Goal: Find specific page/section: Find specific page/section

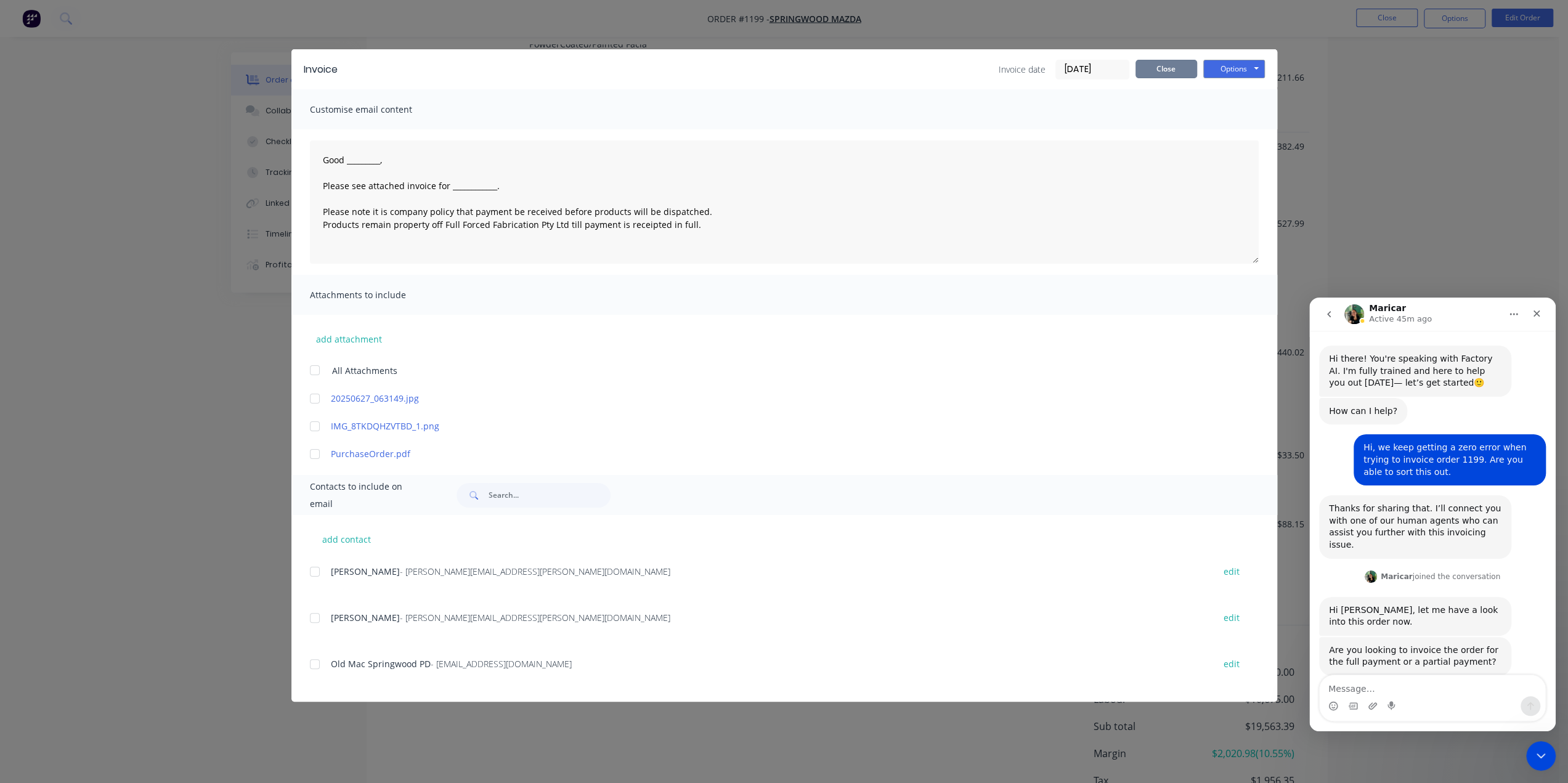
click at [1173, 72] on button "Close" at bounding box center [1166, 69] width 62 height 19
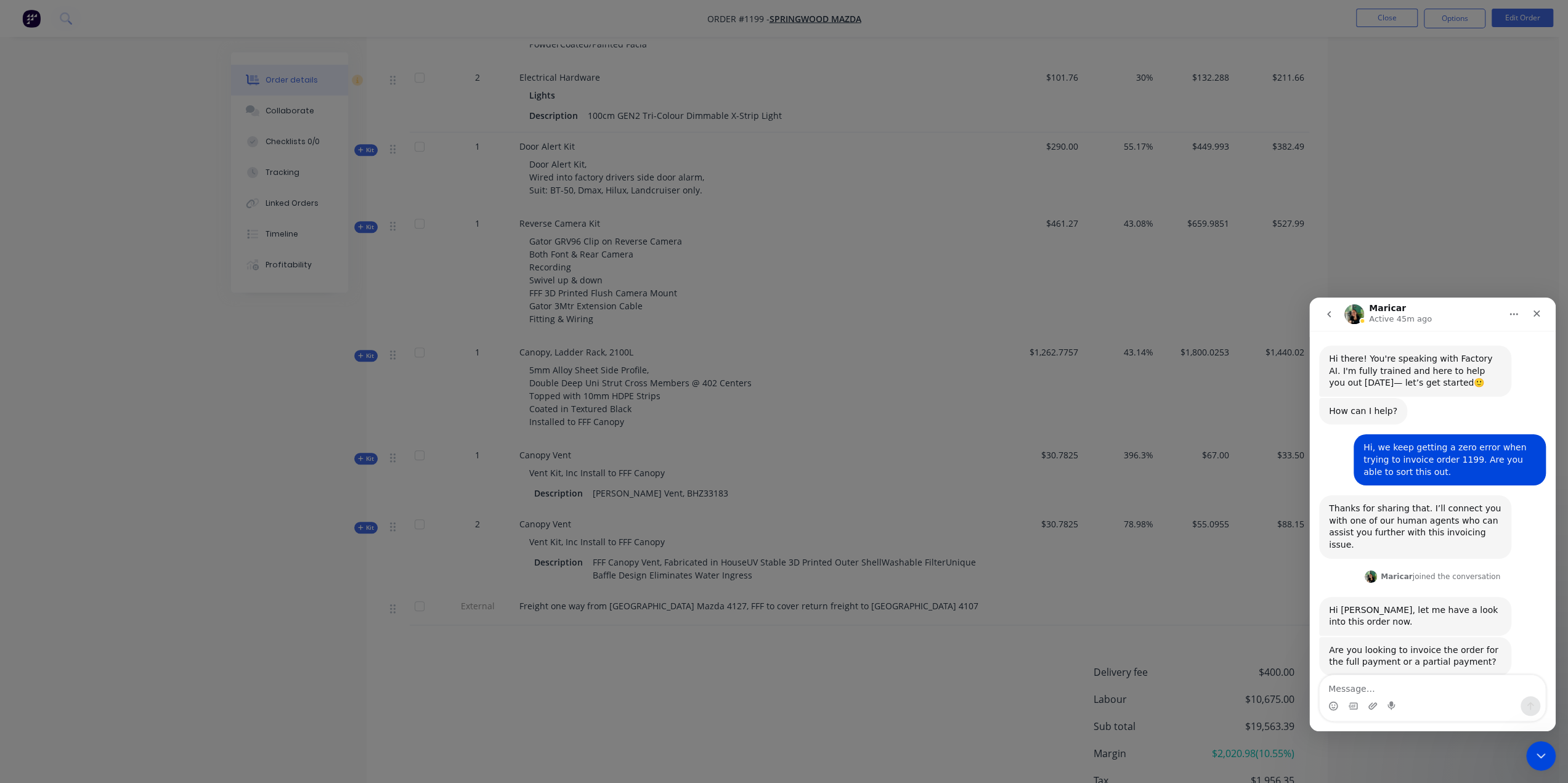
scroll to position [14, 0]
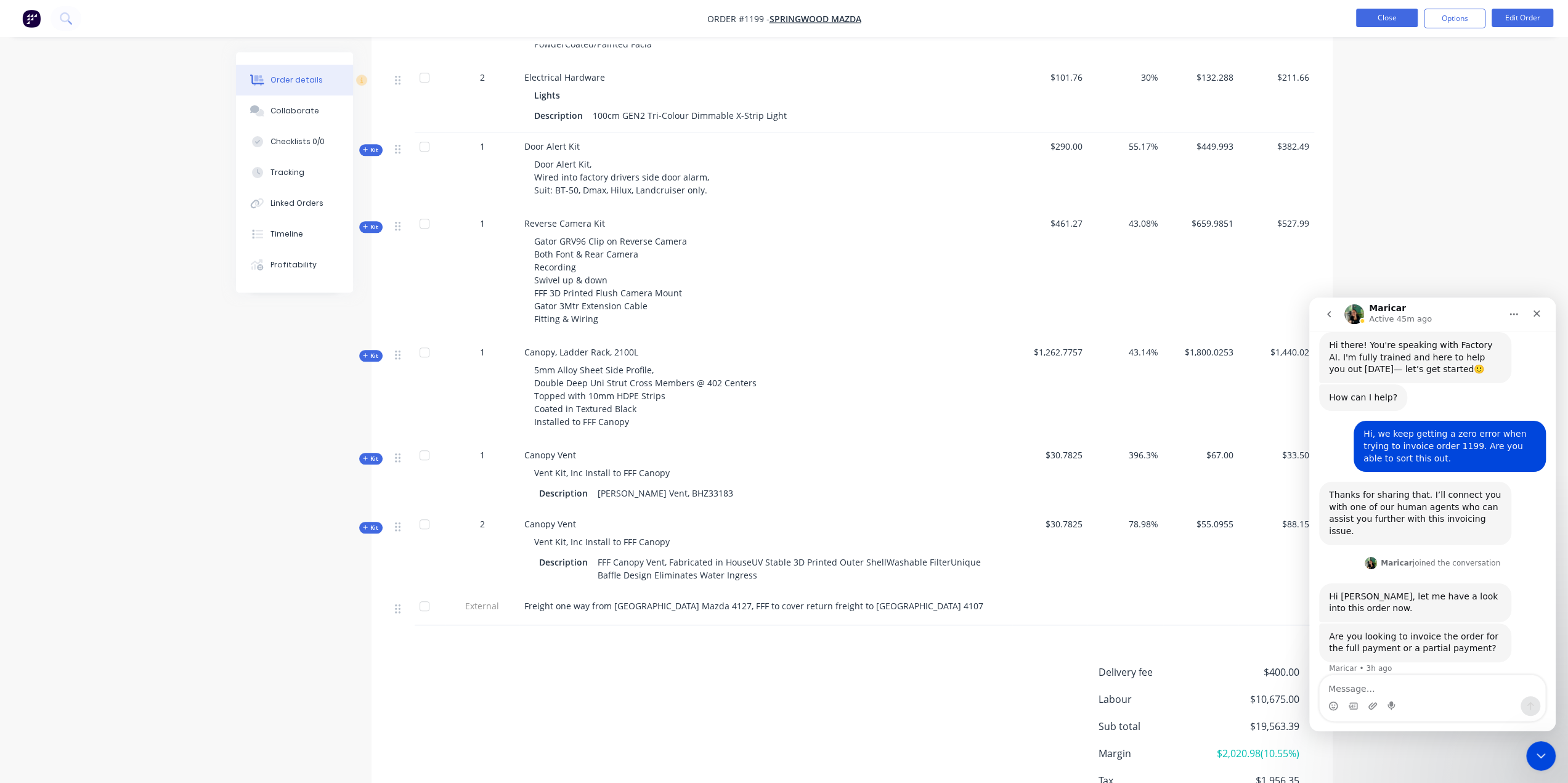
click at [1379, 24] on button "Close" at bounding box center [1387, 18] width 62 height 19
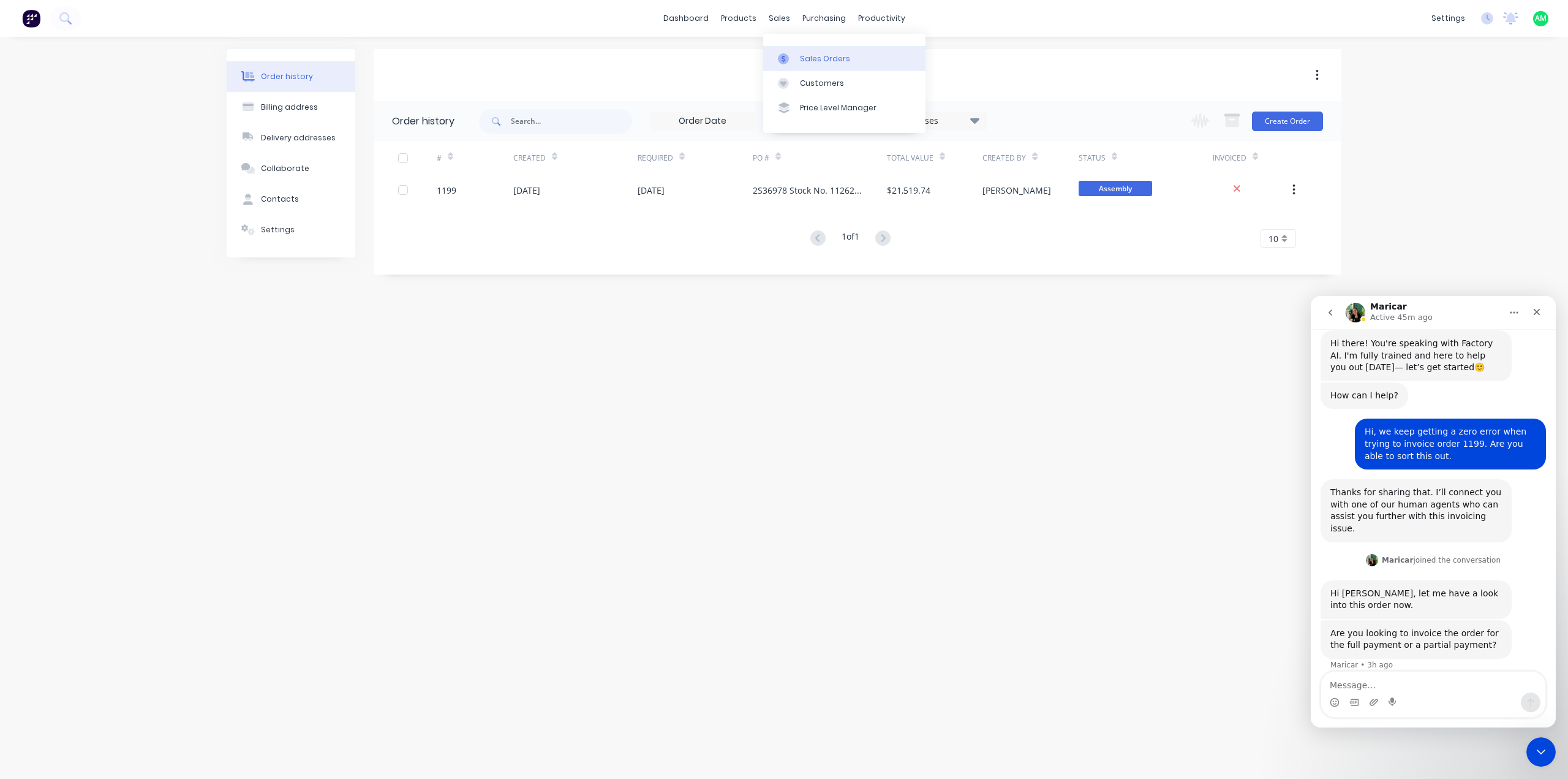
click at [788, 49] on link "Sales Orders" at bounding box center [844, 58] width 162 height 24
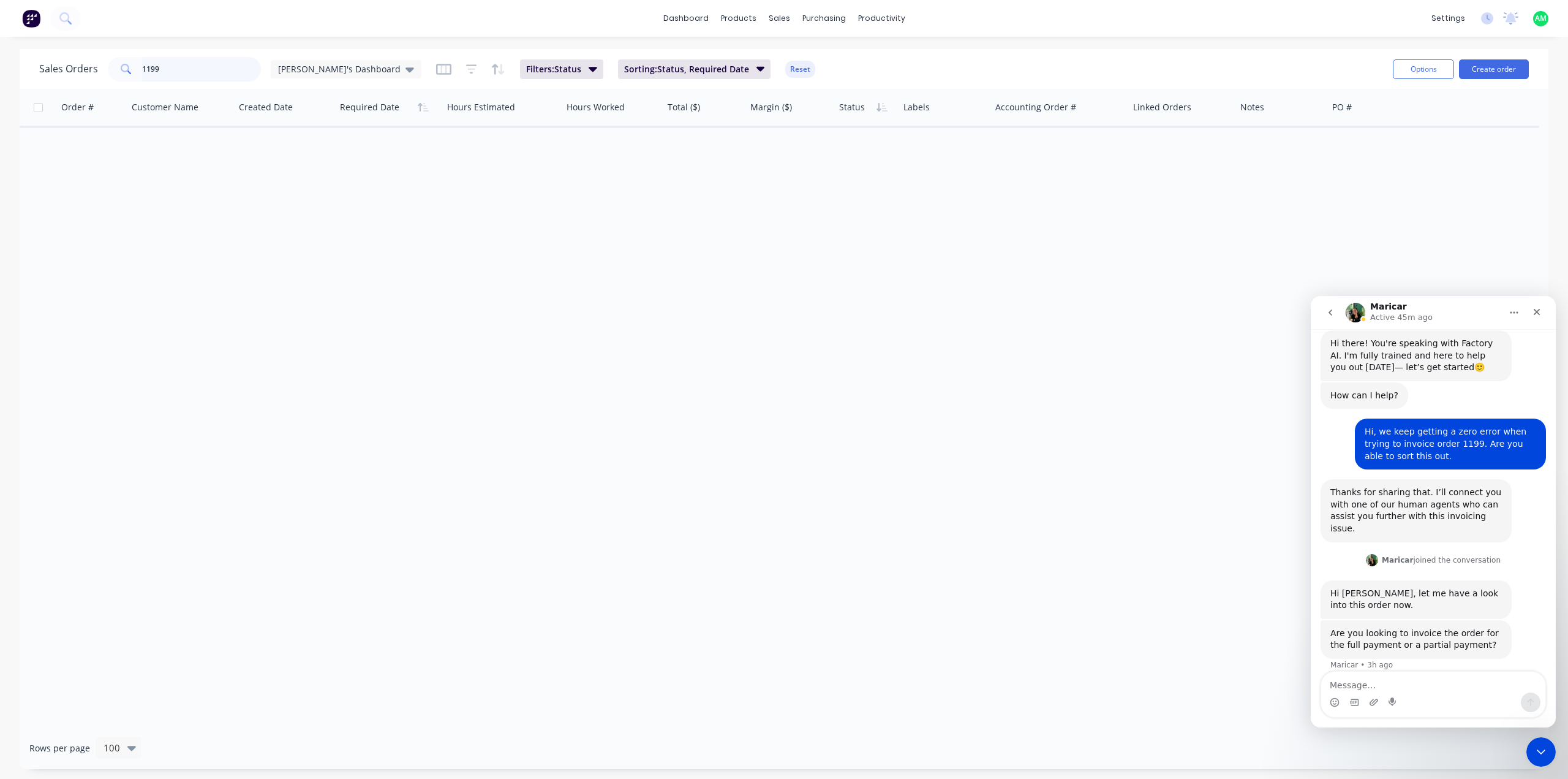
click at [192, 78] on input "1199" at bounding box center [202, 69] width 119 height 24
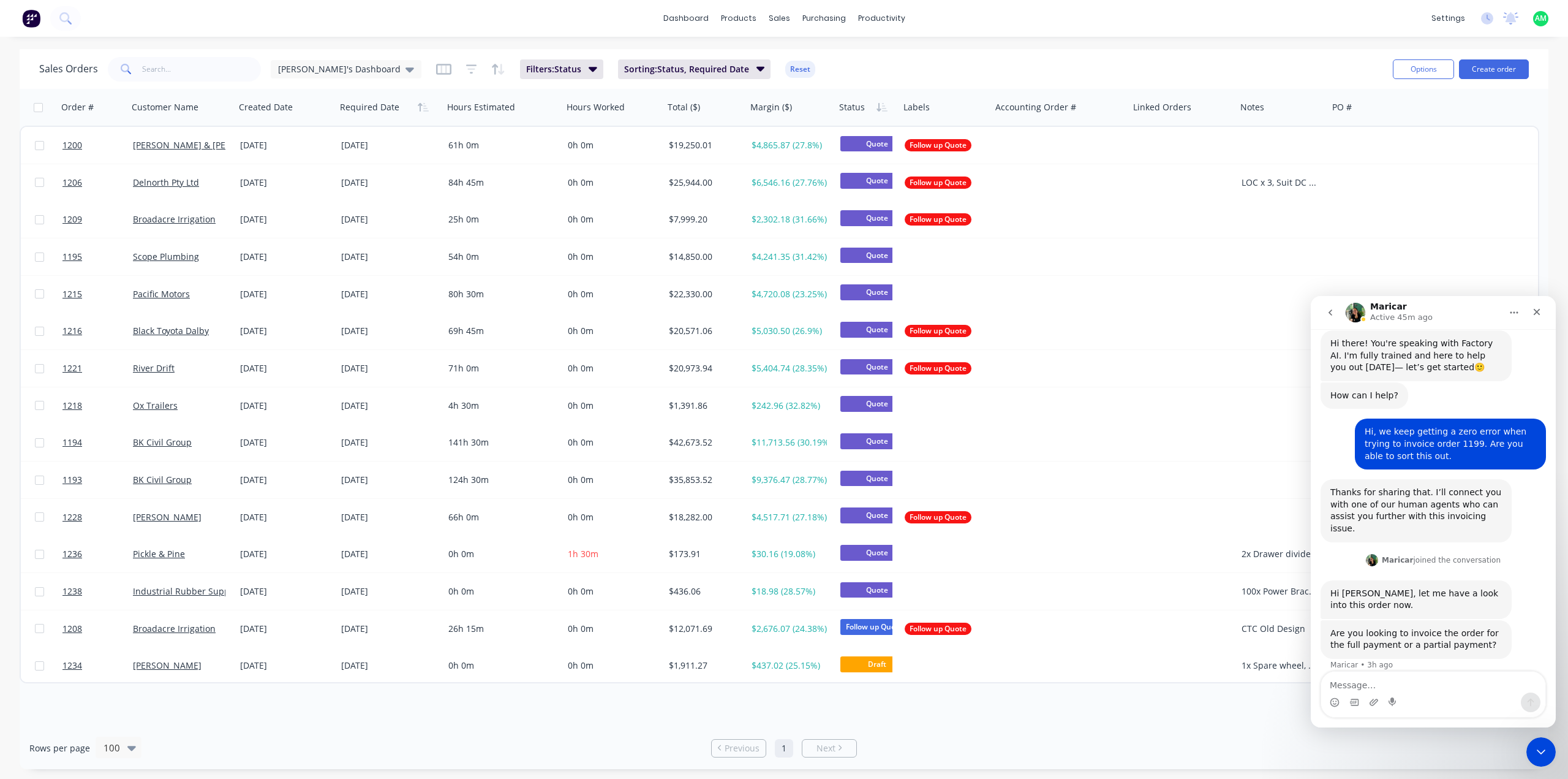
click at [213, 42] on div "dashboard products sales purchasing productivity dashboard products Product Cat…" at bounding box center [784, 389] width 1568 height 779
